Goal: Use online tool/utility: Use online tool/utility

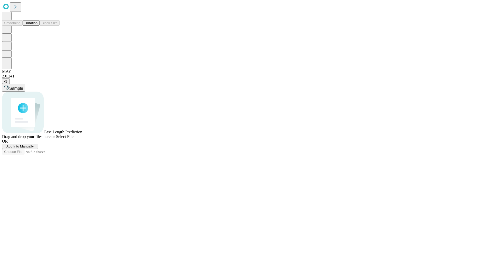
click at [38, 26] on button "Duration" at bounding box center [31, 22] width 17 height 5
click at [34, 149] on span "Add Info Manually" at bounding box center [19, 147] width 27 height 4
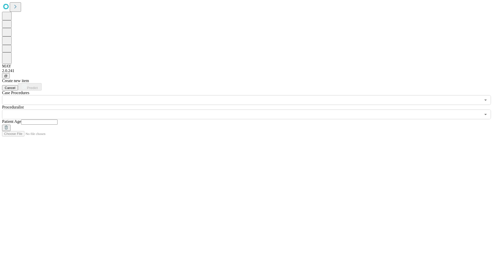
click at [58, 120] on input "text" at bounding box center [39, 122] width 36 height 5
type input "**"
click at [250, 110] on input "text" at bounding box center [241, 115] width 479 height 10
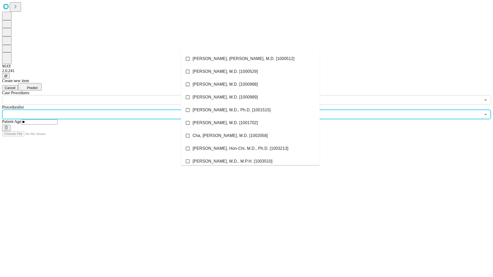
click at [251, 59] on li "[PERSON_NAME], [PERSON_NAME], M.D. [1000512]" at bounding box center [250, 58] width 139 height 13
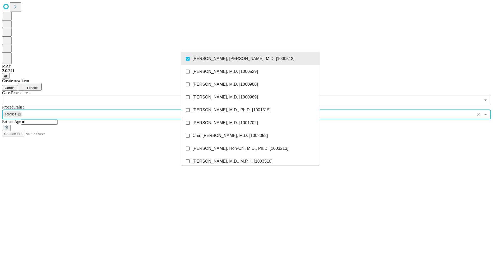
click at [108, 95] on input "text" at bounding box center [241, 100] width 479 height 10
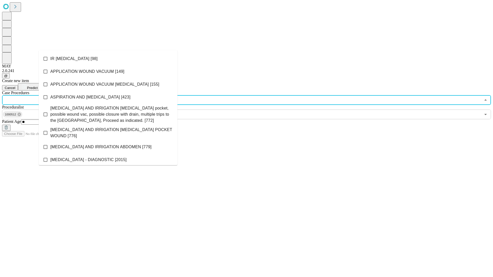
click at [108, 59] on li "IR [MEDICAL_DATA] [98]" at bounding box center [108, 58] width 139 height 13
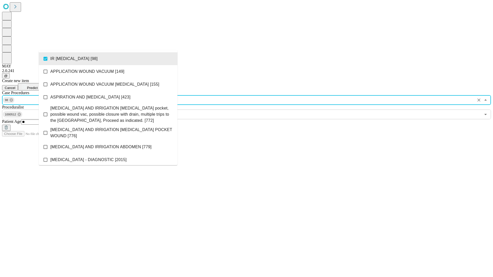
click at [38, 86] on span "Predict" at bounding box center [32, 88] width 11 height 4
